Goal: Task Accomplishment & Management: Manage account settings

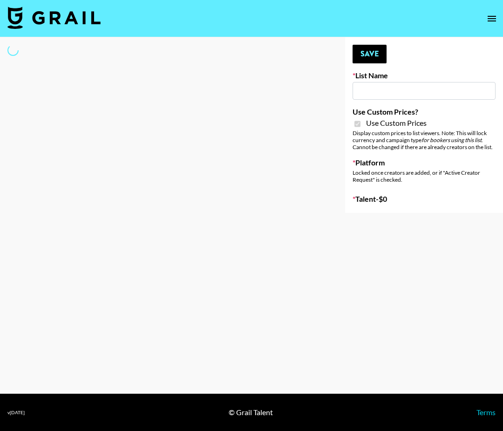
type input "[PERSON_NAME] ([DATE])"
checkbox input "true"
select select "Brand"
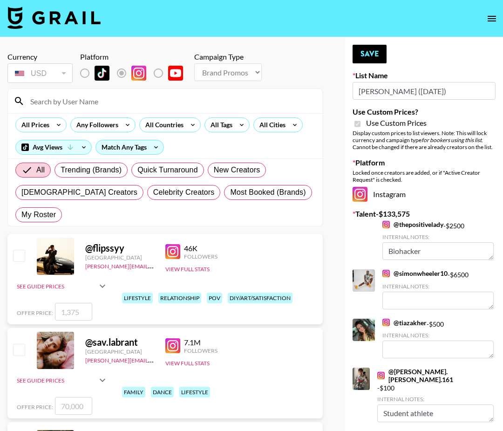
click at [99, 102] on input at bounding box center [171, 101] width 292 height 15
click at [125, 102] on input at bounding box center [171, 101] width 292 height 15
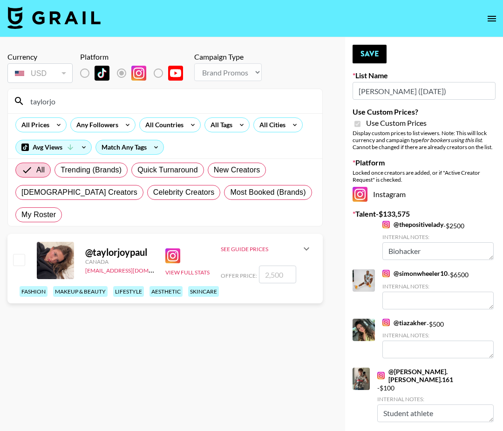
type input "taylorjo"
click at [19, 254] on input "checkbox" at bounding box center [18, 259] width 11 height 11
checkbox input "true"
type input "2500"
click at [370, 62] on button "Save" at bounding box center [370, 54] width 34 height 19
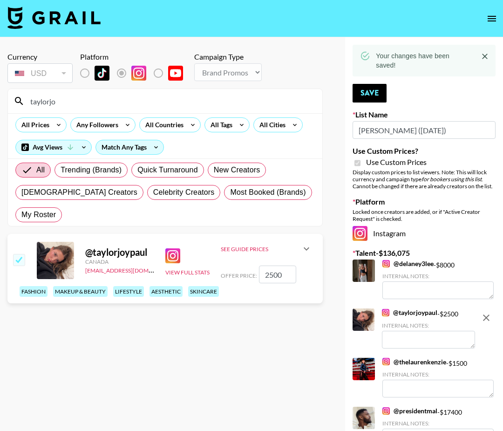
click at [19, 254] on input "checkbox" at bounding box center [18, 259] width 11 height 11
checkbox input "false"
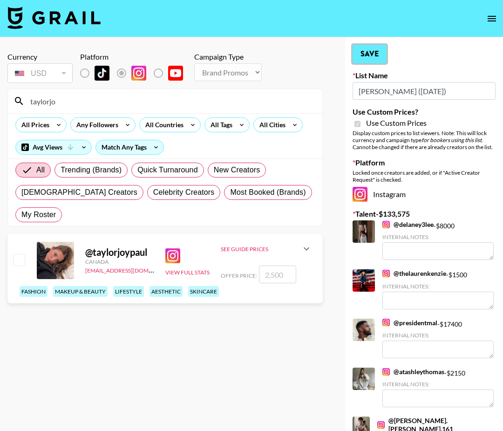
click at [381, 59] on button "Save" at bounding box center [370, 54] width 34 height 19
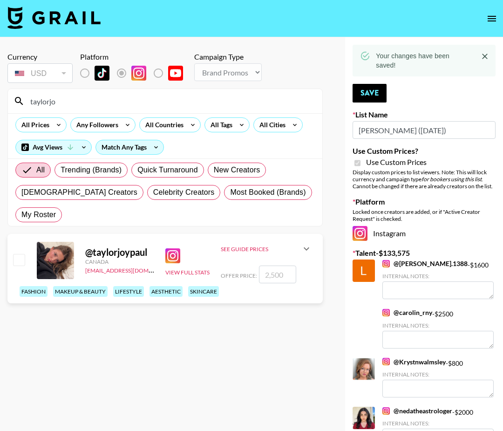
click at [74, 117] on div "All Prices Any Followers All Countries All Tags All Cities Avg Views Match Any …" at bounding box center [165, 135] width 314 height 45
click at [77, 104] on input "taylorjo" at bounding box center [171, 101] width 292 height 15
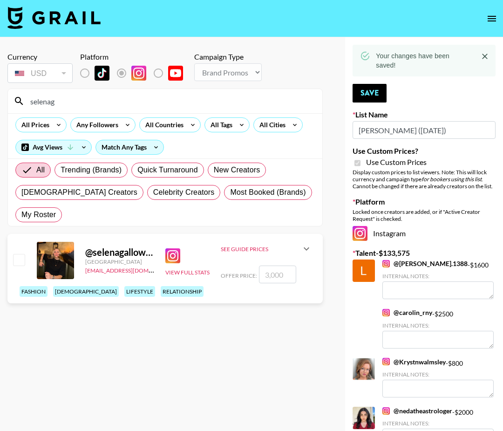
type input "selenag"
click at [18, 254] on input "checkbox" at bounding box center [18, 259] width 11 height 11
checkbox input "true"
type input "3000"
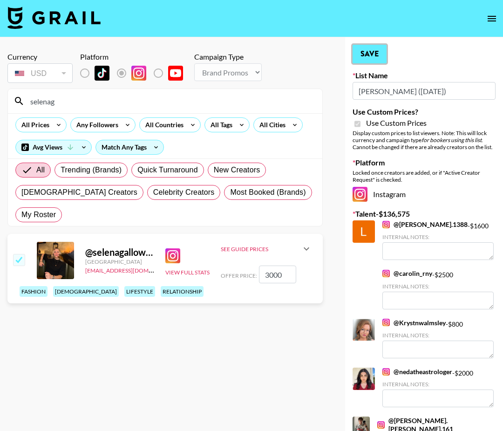
click at [363, 61] on button "Save" at bounding box center [370, 54] width 34 height 19
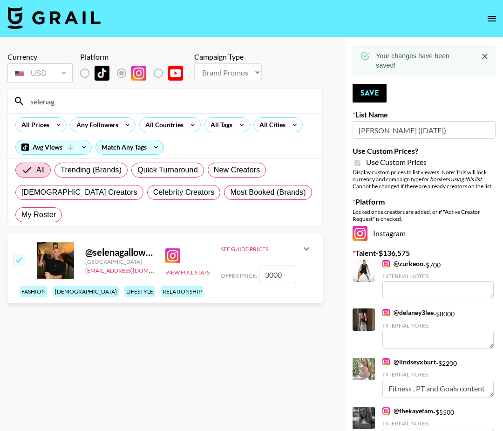
click at [136, 103] on input "selenag" at bounding box center [171, 101] width 292 height 15
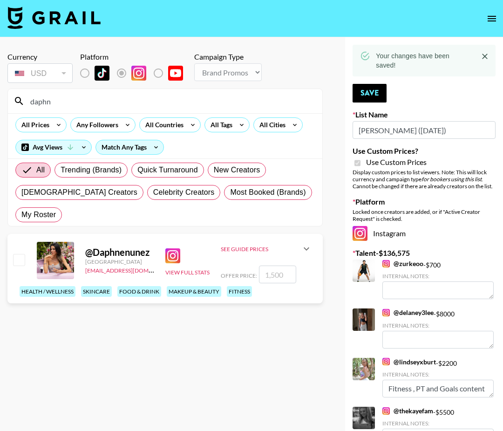
type input "daphn"
click at [20, 254] on input "checkbox" at bounding box center [18, 259] width 11 height 11
checkbox input "true"
type input "1500"
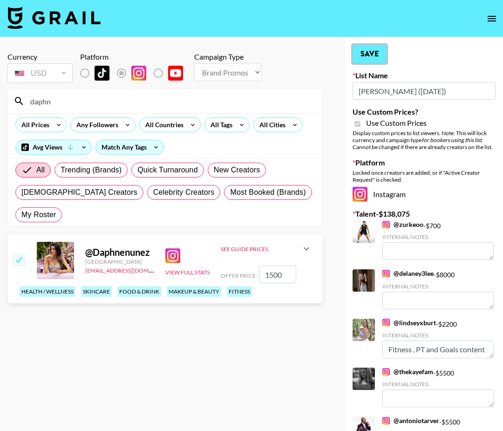
click at [382, 48] on button "Save" at bounding box center [370, 54] width 34 height 19
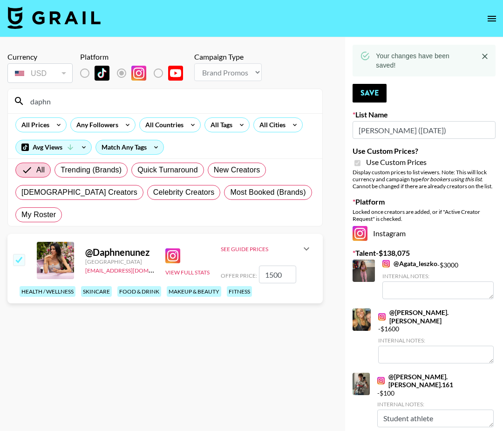
click at [266, 100] on input "daphn" at bounding box center [171, 101] width 292 height 15
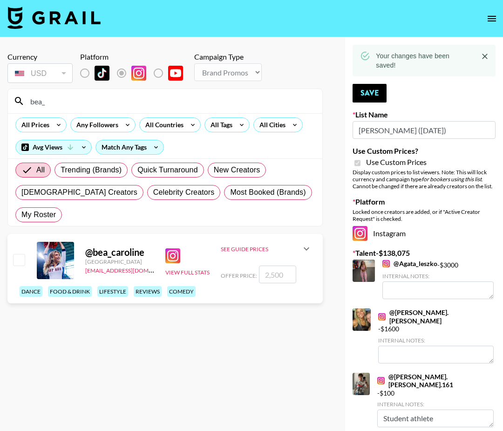
type input "bea_"
click at [17, 254] on input "checkbox" at bounding box center [18, 259] width 11 height 11
checkbox input "true"
type input "2500"
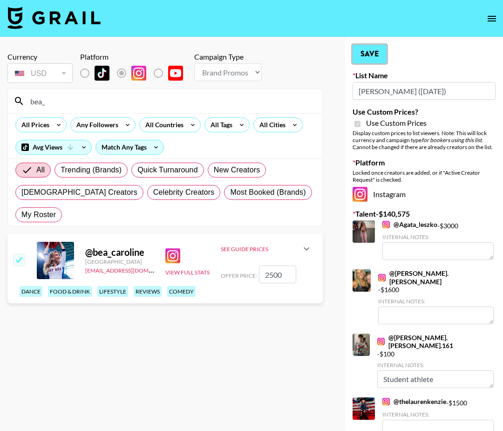
click at [376, 54] on button "Save" at bounding box center [370, 54] width 34 height 19
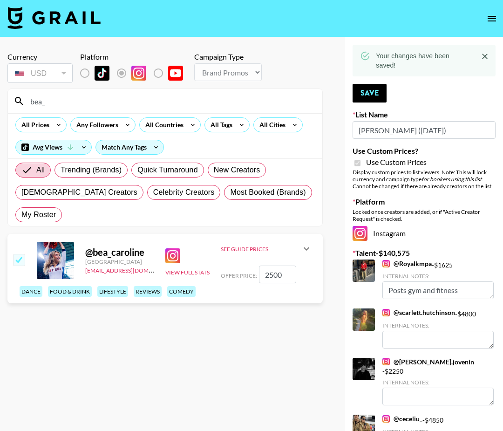
click at [86, 104] on input "bea_" at bounding box center [171, 101] width 292 height 15
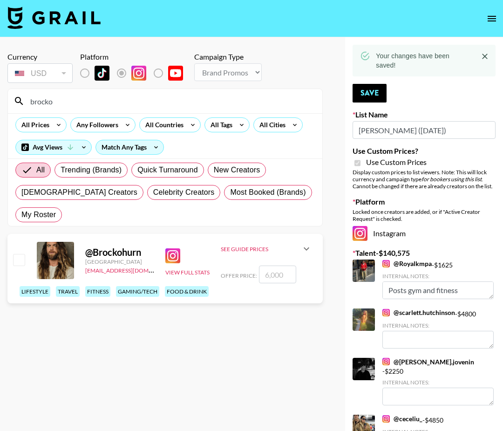
type input "brocko"
click at [12, 252] on div at bounding box center [18, 260] width 14 height 16
click at [15, 254] on input "checkbox" at bounding box center [18, 259] width 11 height 11
checkbox input "true"
type input "6000"
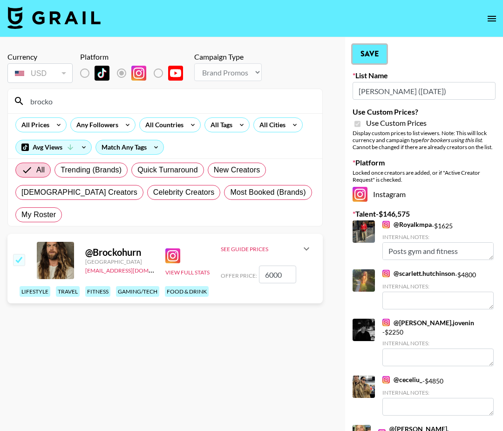
click at [364, 62] on button "Save" at bounding box center [370, 54] width 34 height 19
